Goal: Task Accomplishment & Management: Complete application form

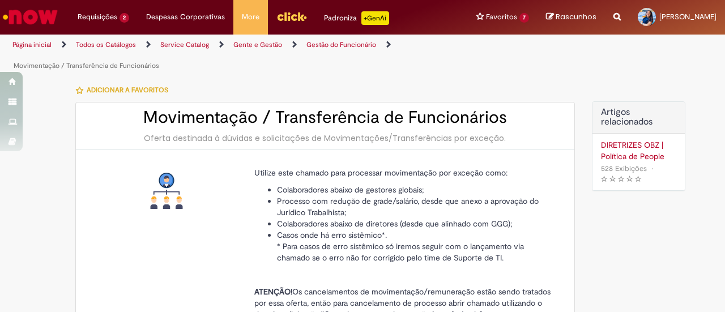
select select "**********"
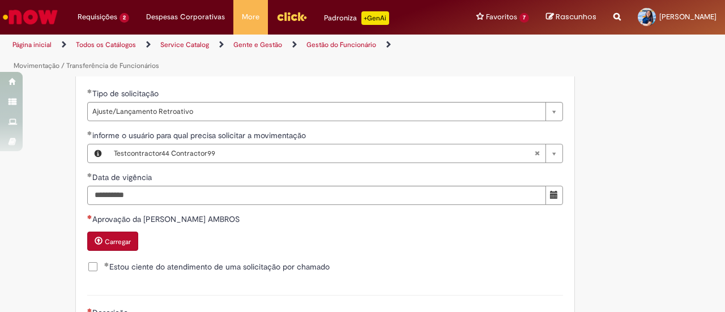
scroll to position [468, 0]
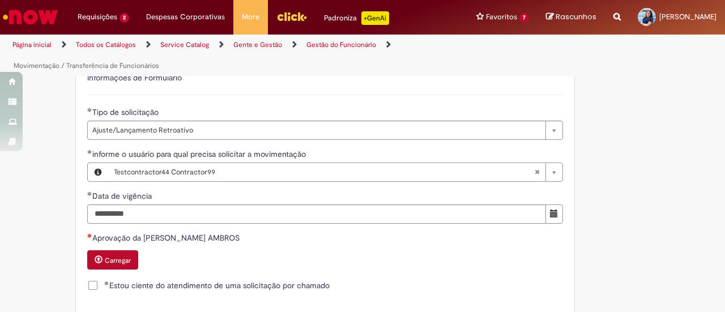
drag, startPoint x: 258, startPoint y: 238, endPoint x: 139, endPoint y: 240, distance: 118.9
click at [139, 240] on label "Aprovação da LARISSA FONTENELLE AMBROS" at bounding box center [164, 237] width 155 height 11
copy span "LARISSA FONTENELLE AMBROS"
click at [283, 257] on div "Carregar" at bounding box center [325, 261] width 476 height 22
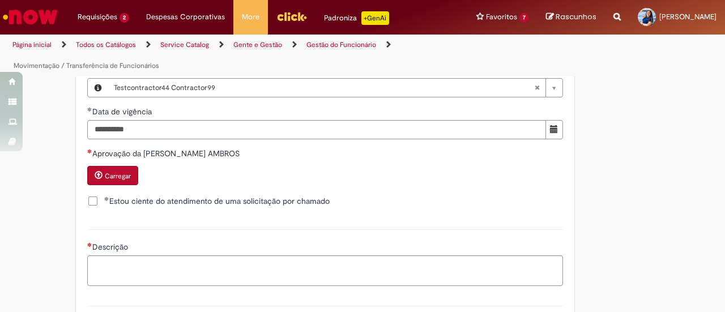
scroll to position [558, 0]
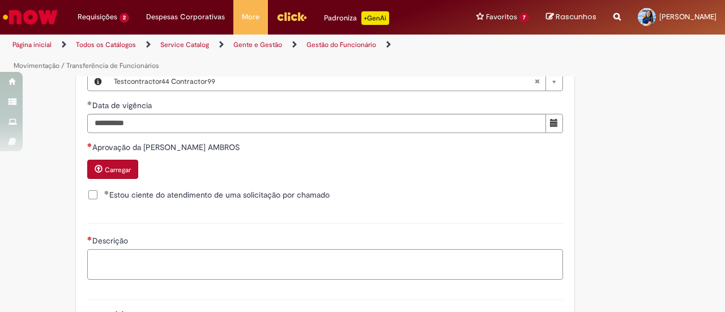
click at [280, 259] on textarea "Descrição" at bounding box center [325, 264] width 476 height 30
paste textarea "**********"
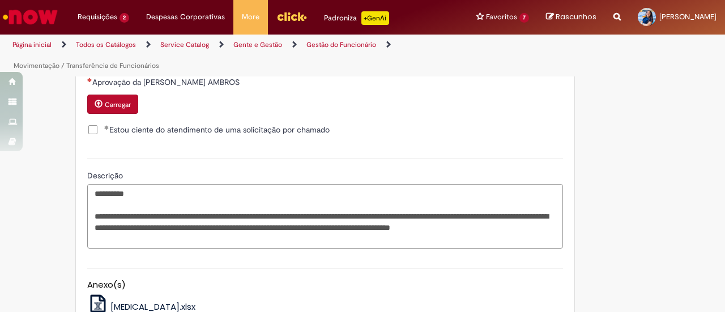
scroll to position [624, 0]
drag, startPoint x: 186, startPoint y: 240, endPoint x: 373, endPoint y: 228, distance: 187.2
click at [373, 228] on textarea "**********" at bounding box center [325, 215] width 476 height 64
drag, startPoint x: 373, startPoint y: 226, endPoint x: 379, endPoint y: 233, distance: 10.0
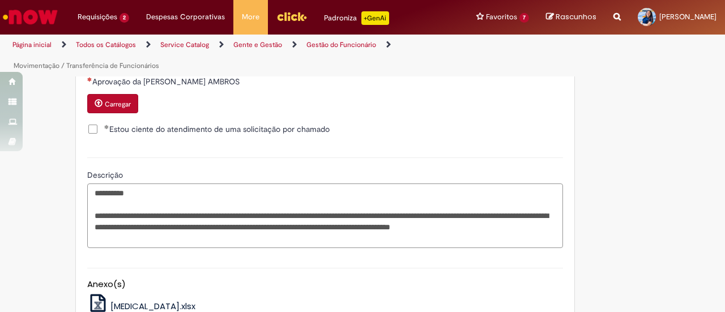
click at [379, 233] on textarea "**********" at bounding box center [325, 215] width 476 height 64
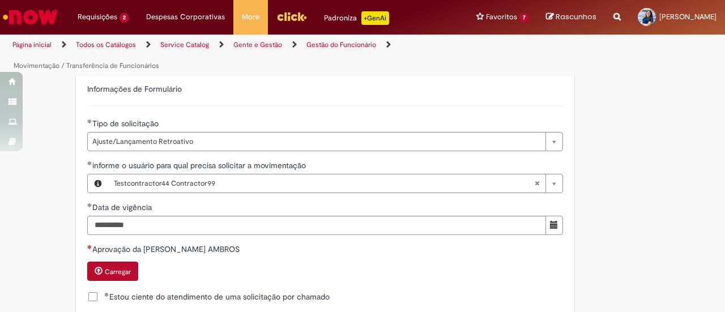
scroll to position [460, 0]
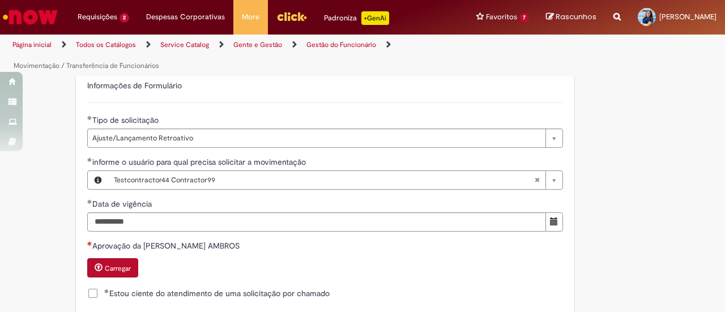
type textarea "**********"
click at [119, 261] on button "Carregar" at bounding box center [112, 267] width 51 height 19
click at [115, 264] on small "Carregar" at bounding box center [118, 268] width 26 height 9
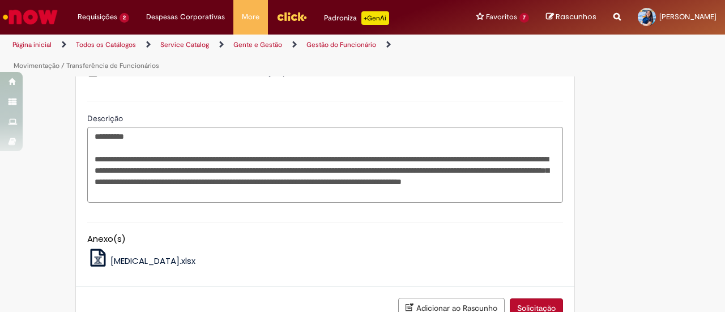
scroll to position [768, 0]
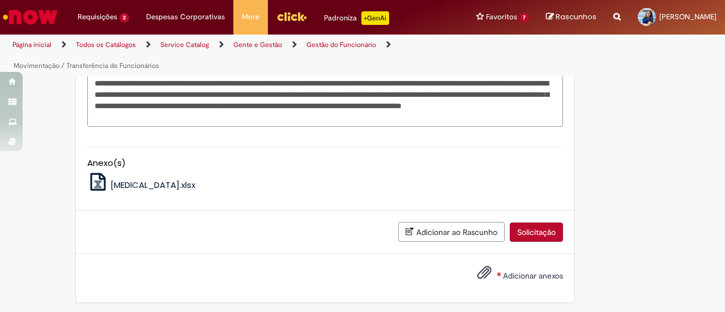
click at [503, 271] on span "Adicionar anexos" at bounding box center [533, 276] width 60 height 10
click at [0, 0] on input "Adicionar anexos" at bounding box center [0, 0] width 0 height 0
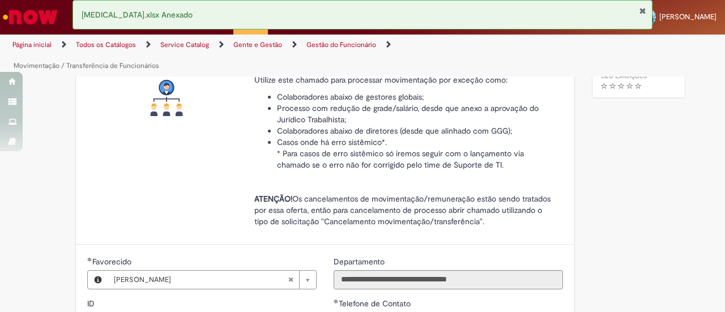
scroll to position [0, 0]
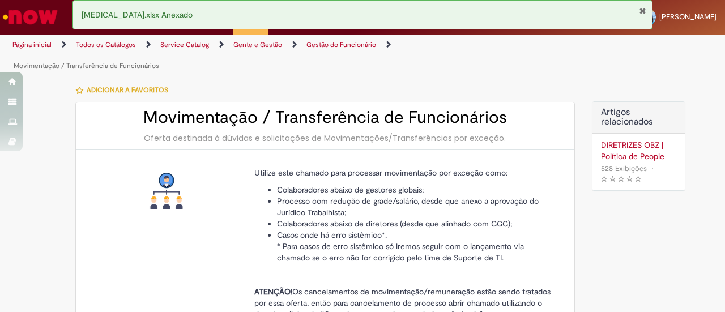
click at [641, 11] on button "Fechar Notificação" at bounding box center [642, 10] width 7 height 9
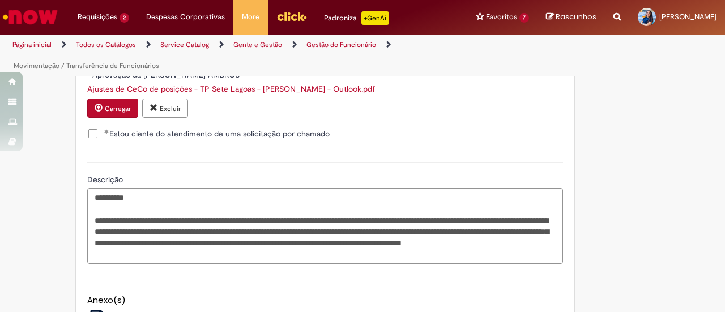
scroll to position [808, 0]
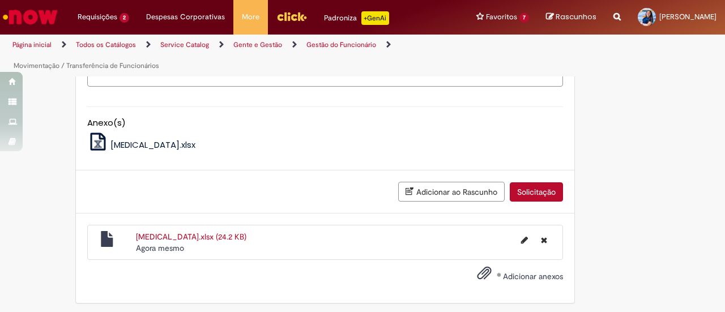
click at [531, 192] on button "Solicitação" at bounding box center [536, 191] width 53 height 19
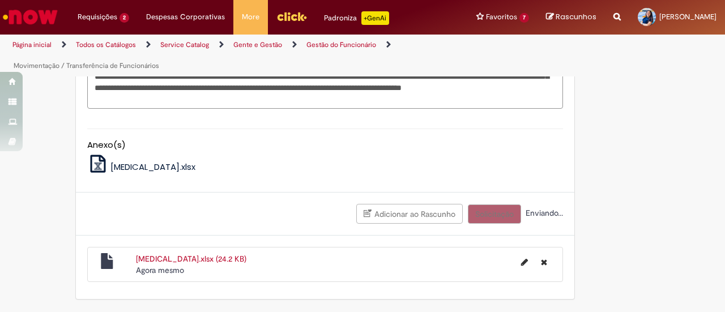
scroll to position [783, 0]
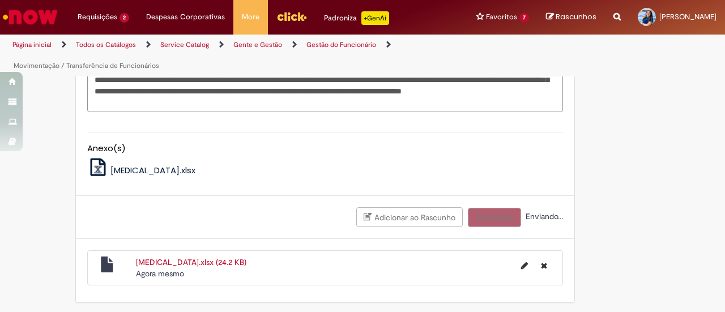
scroll to position [742, 0]
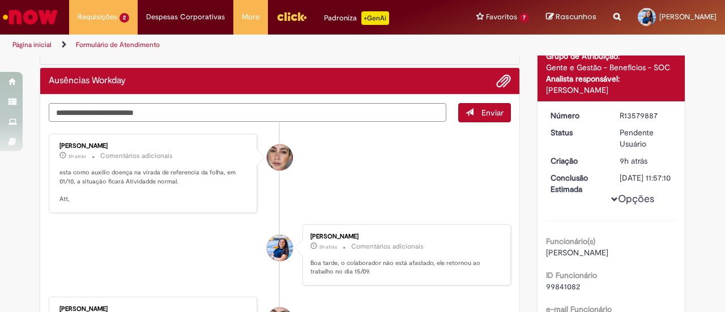
scroll to position [46, 0]
